Goal: Register for event/course

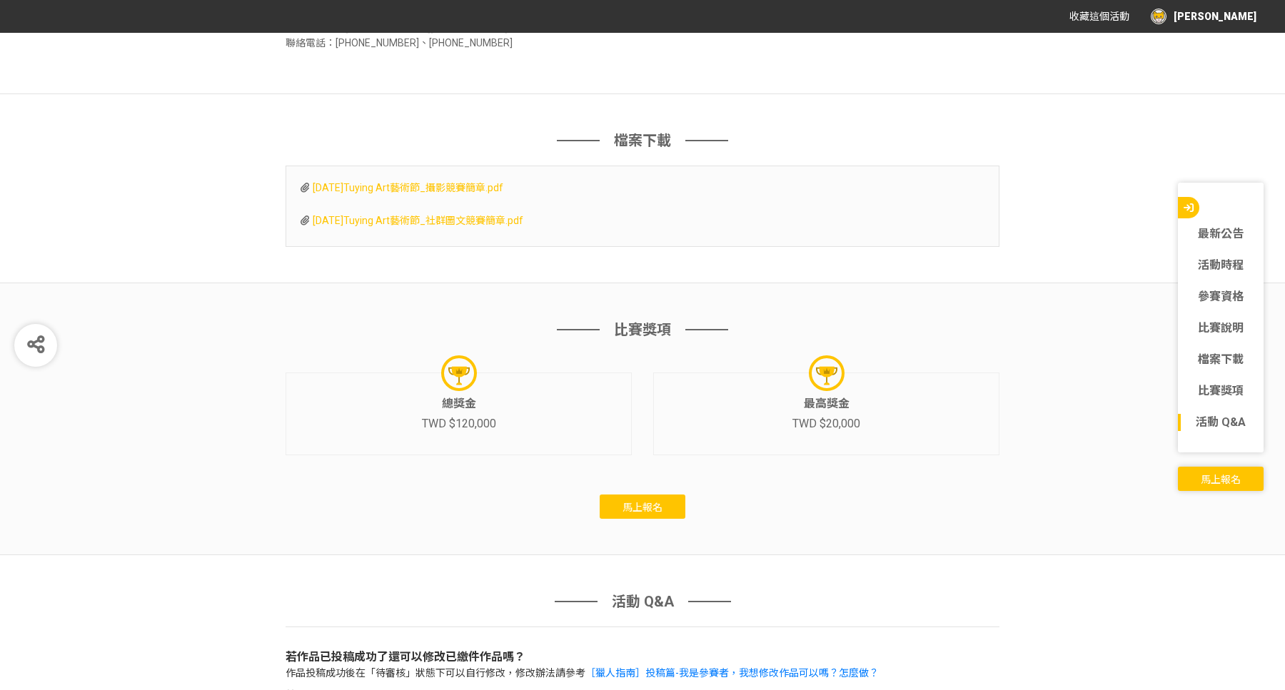
click at [1218, 481] on span "馬上報名" at bounding box center [1221, 479] width 40 height 11
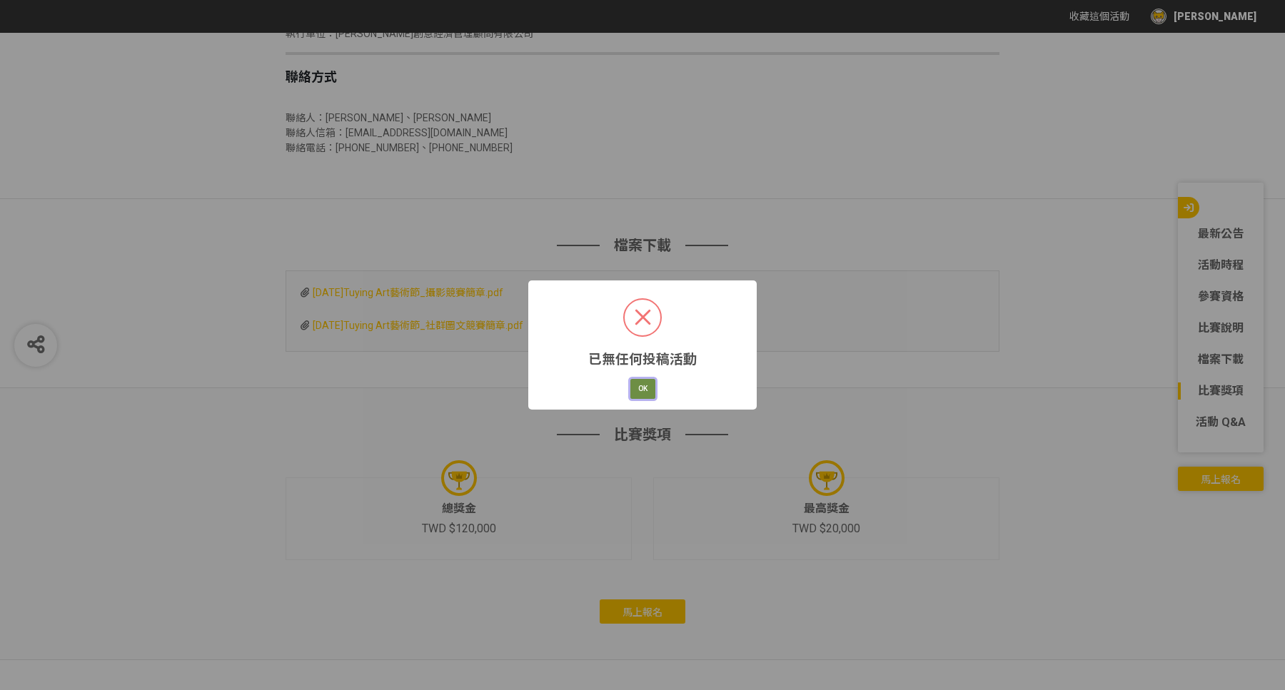
click at [650, 384] on button "OK" at bounding box center [642, 389] width 25 height 20
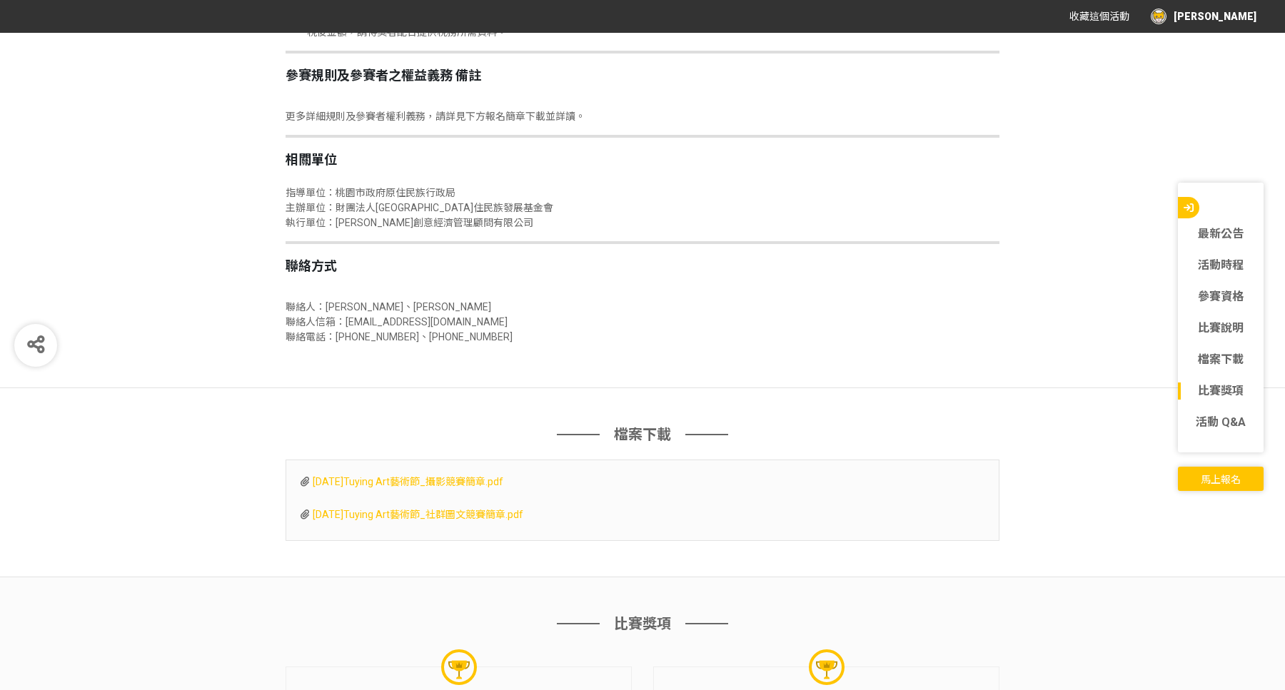
click at [1197, 470] on button "馬上報名" at bounding box center [1221, 479] width 86 height 24
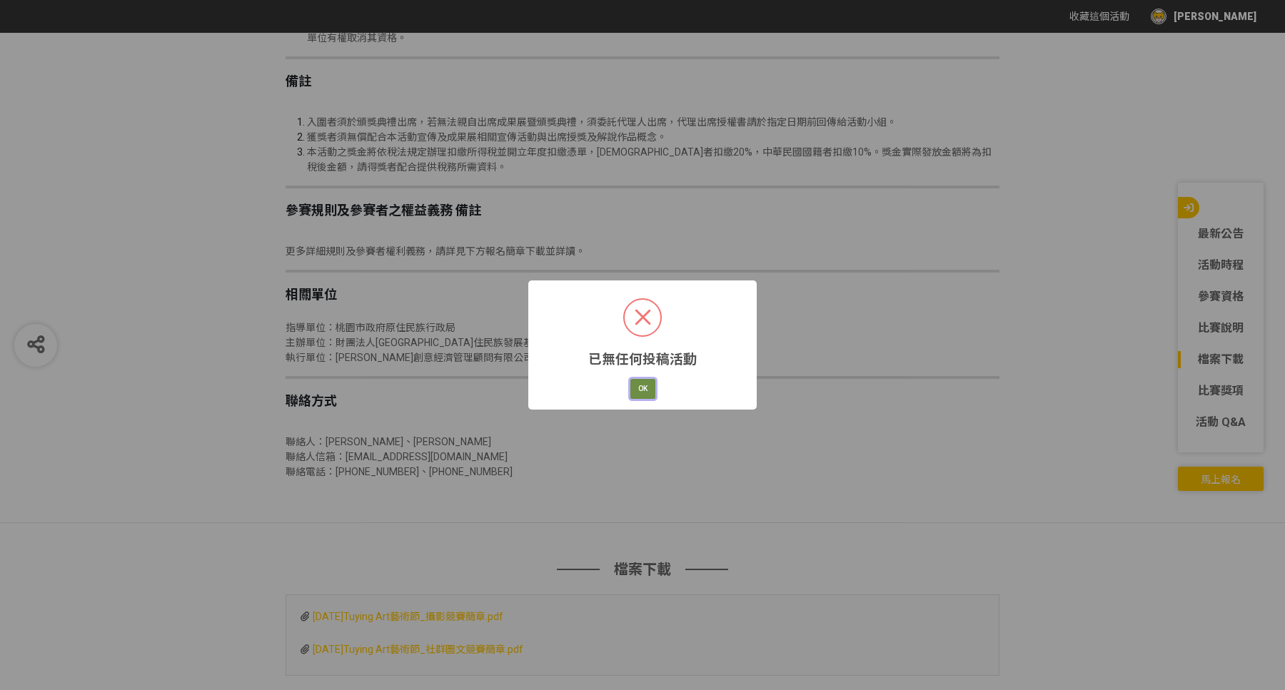
click at [639, 392] on button "OK" at bounding box center [642, 389] width 25 height 20
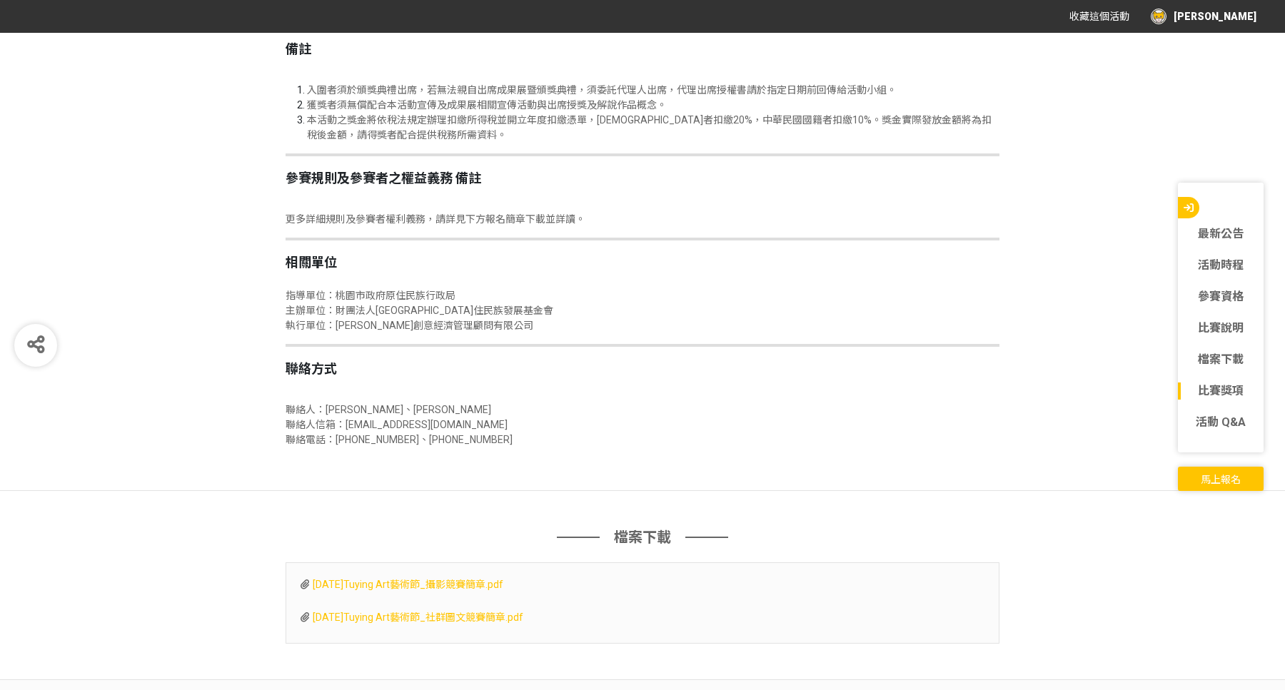
scroll to position [2956, 0]
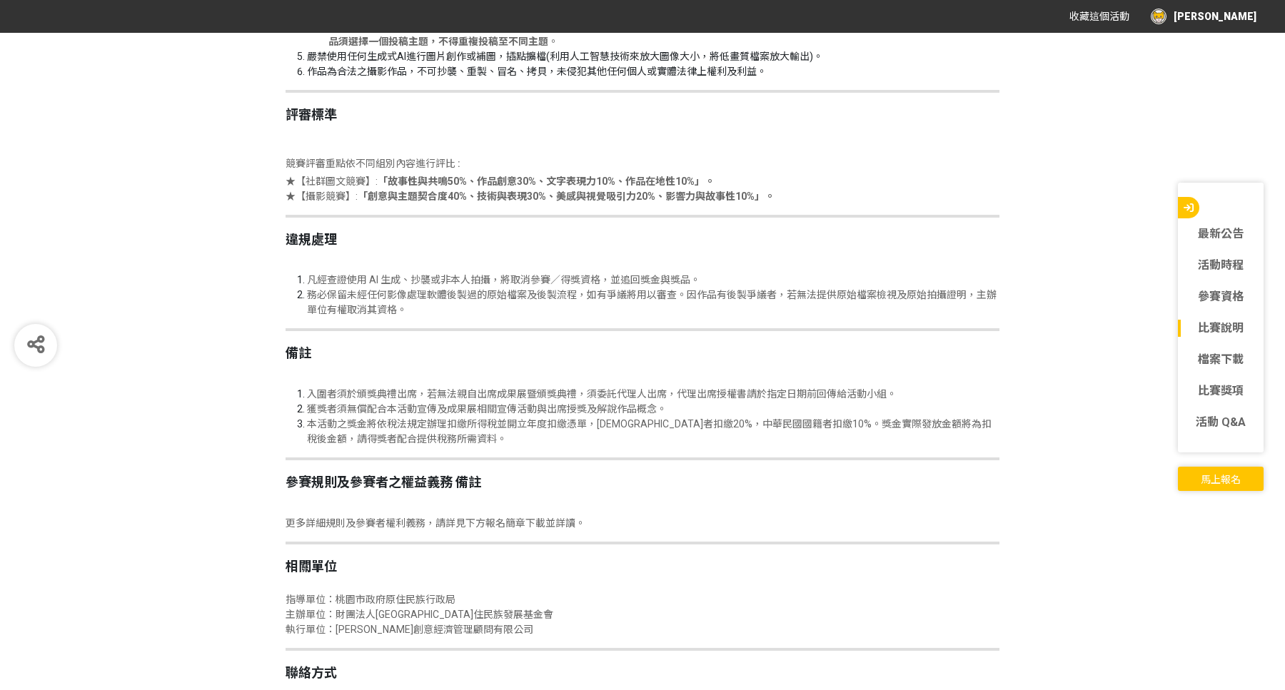
scroll to position [2123, 0]
